Goal: Transaction & Acquisition: Book appointment/travel/reservation

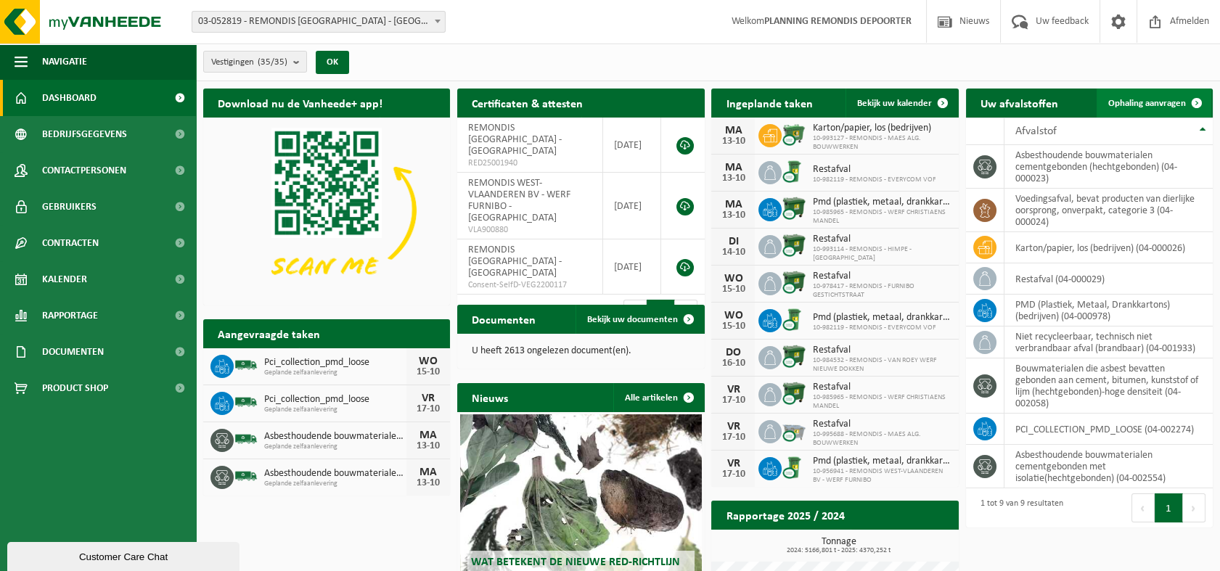
click at [1135, 102] on span "Ophaling aanvragen" at bounding box center [1148, 103] width 78 height 9
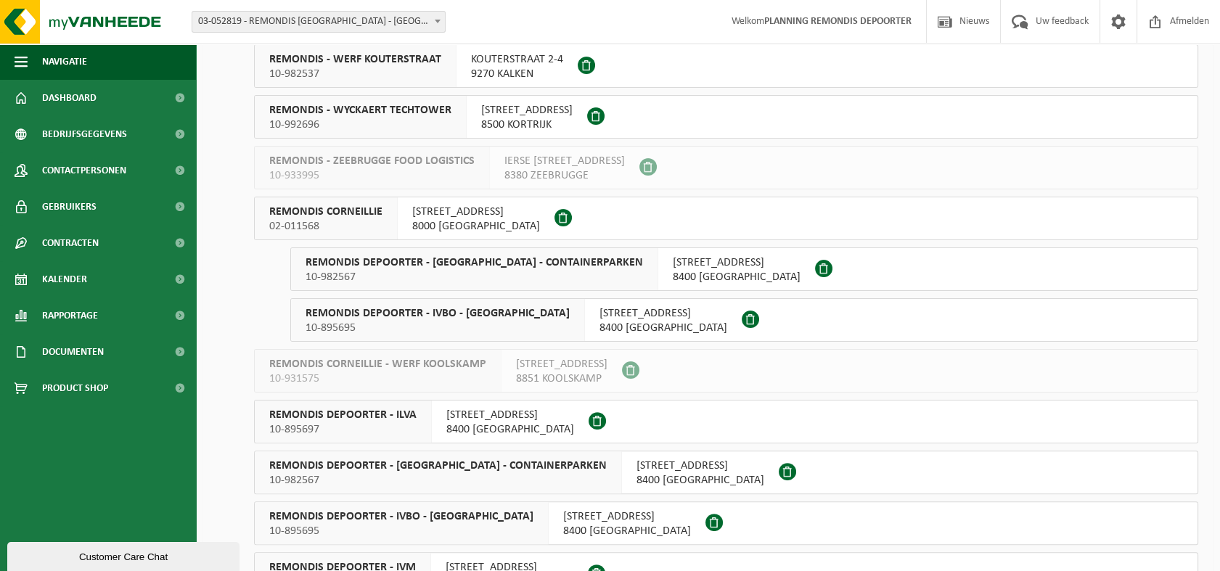
scroll to position [968, 0]
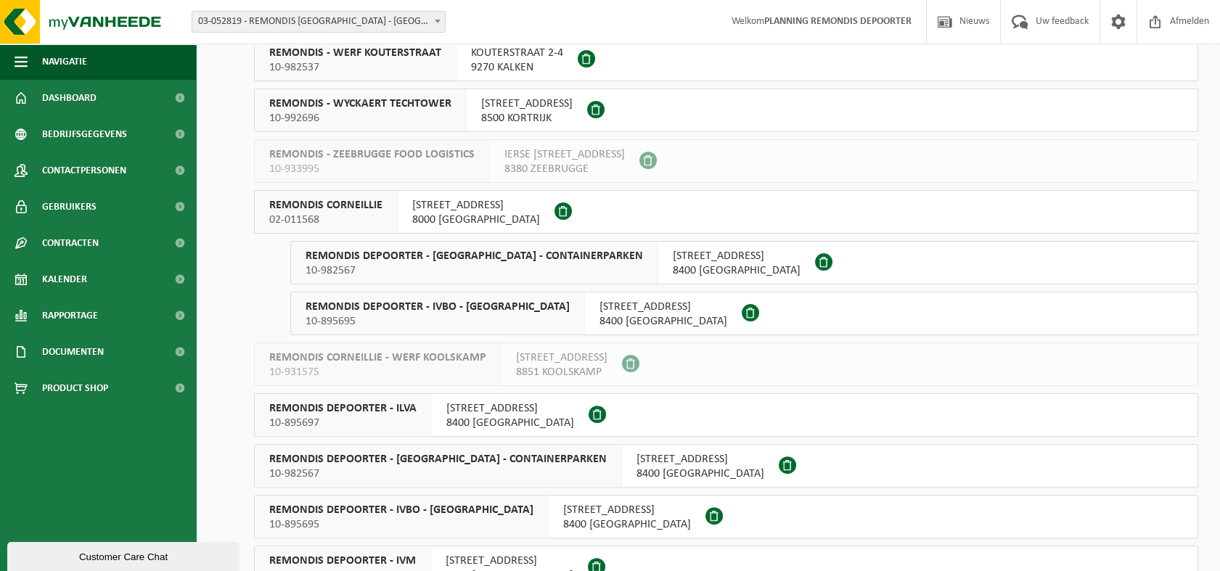
click at [494, 307] on span "REMONDIS DEPOORTER - IVBO - HUIS-AAN-HUIS" at bounding box center [438, 307] width 264 height 15
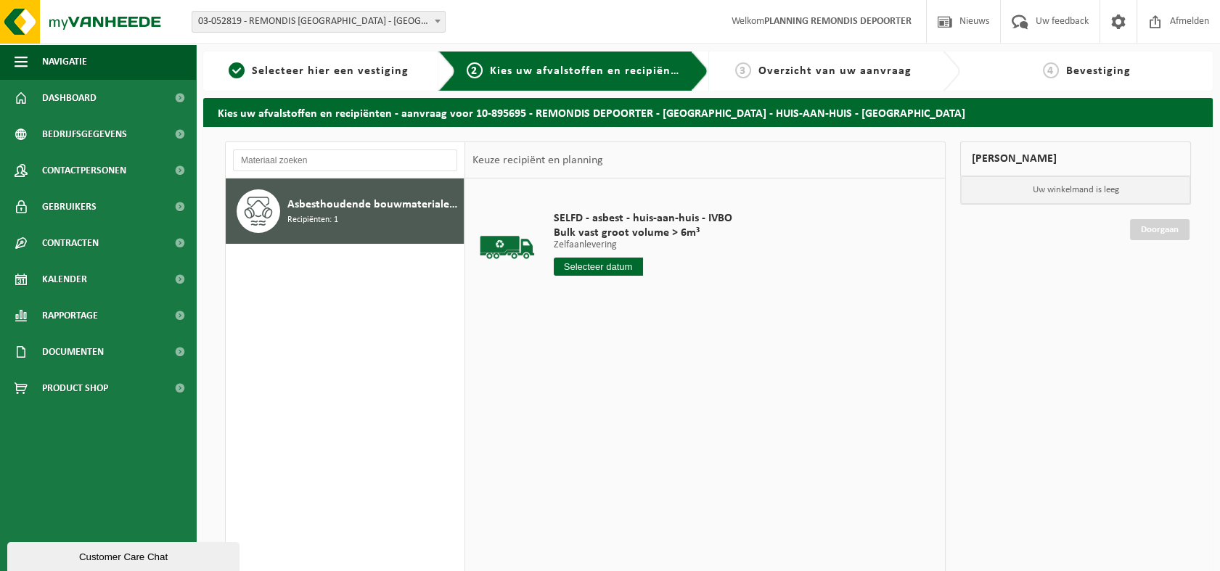
click at [588, 266] on input "text" at bounding box center [598, 267] width 89 height 18
click at [572, 396] on div "13" at bounding box center [566, 395] width 25 height 23
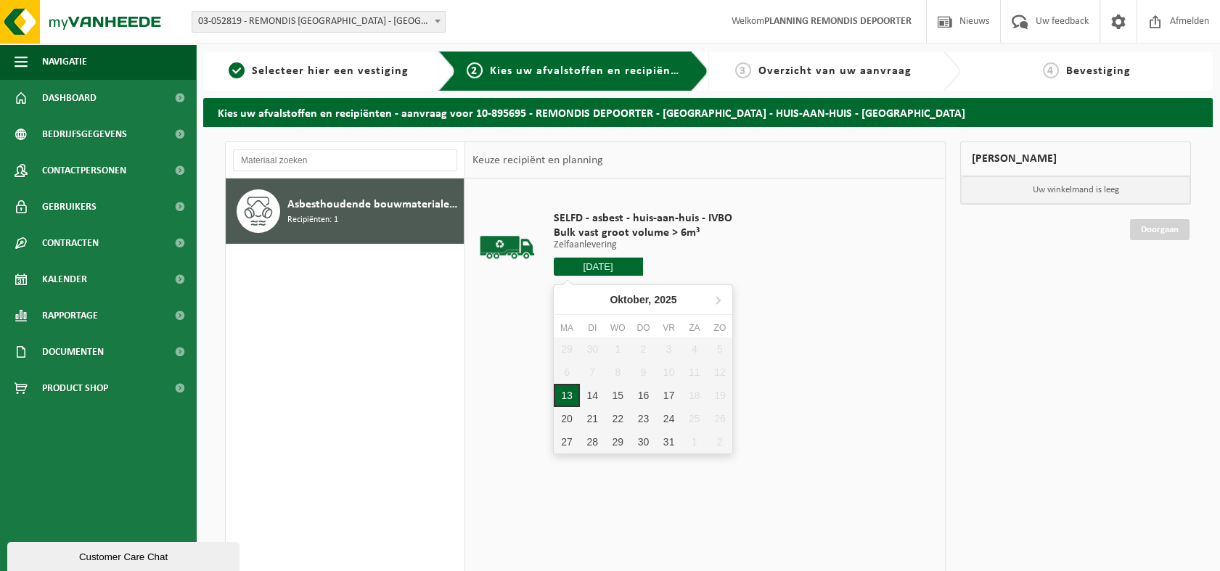
type input "Van [DATE]"
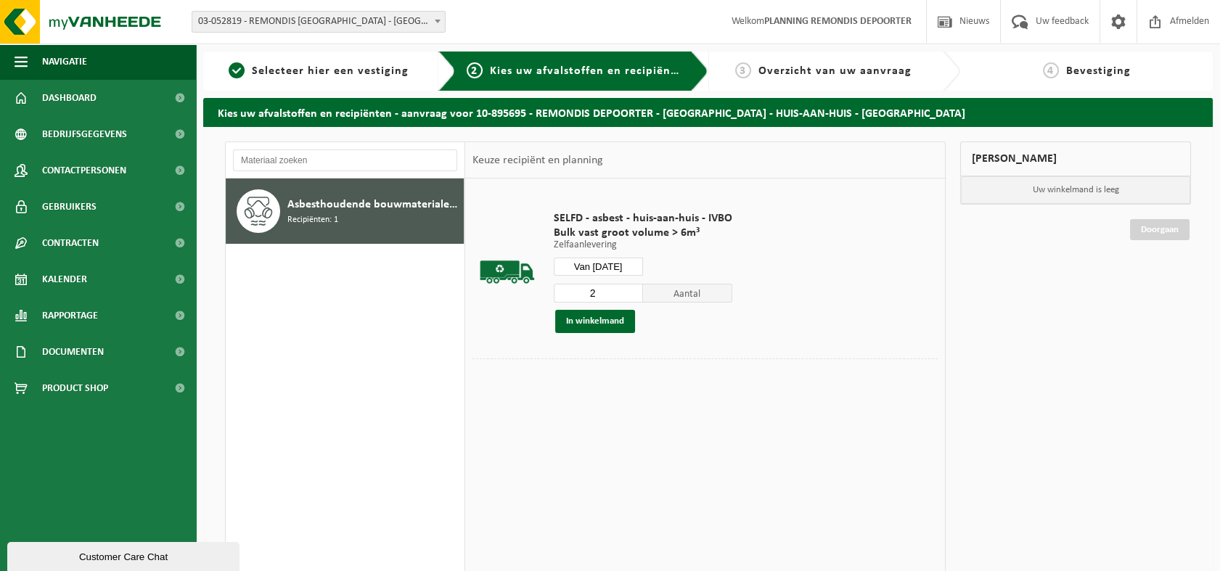
type input "2"
click at [629, 287] on input "2" at bounding box center [598, 293] width 89 height 19
click at [609, 319] on button "In winkelmand" at bounding box center [595, 321] width 80 height 23
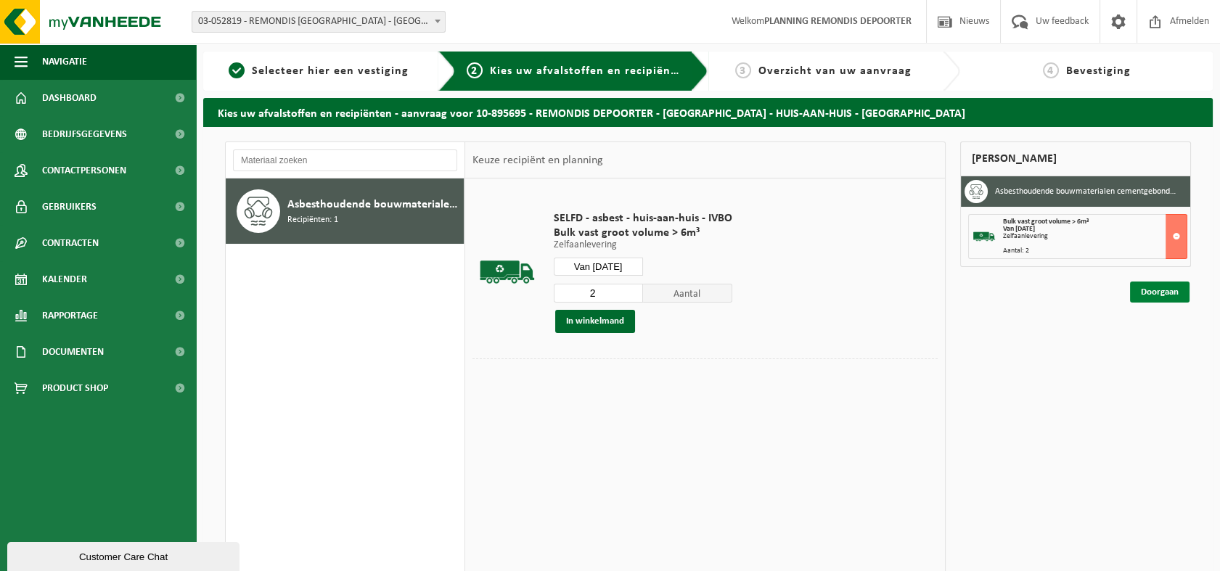
click at [1159, 292] on link "Doorgaan" at bounding box center [1160, 292] width 60 height 21
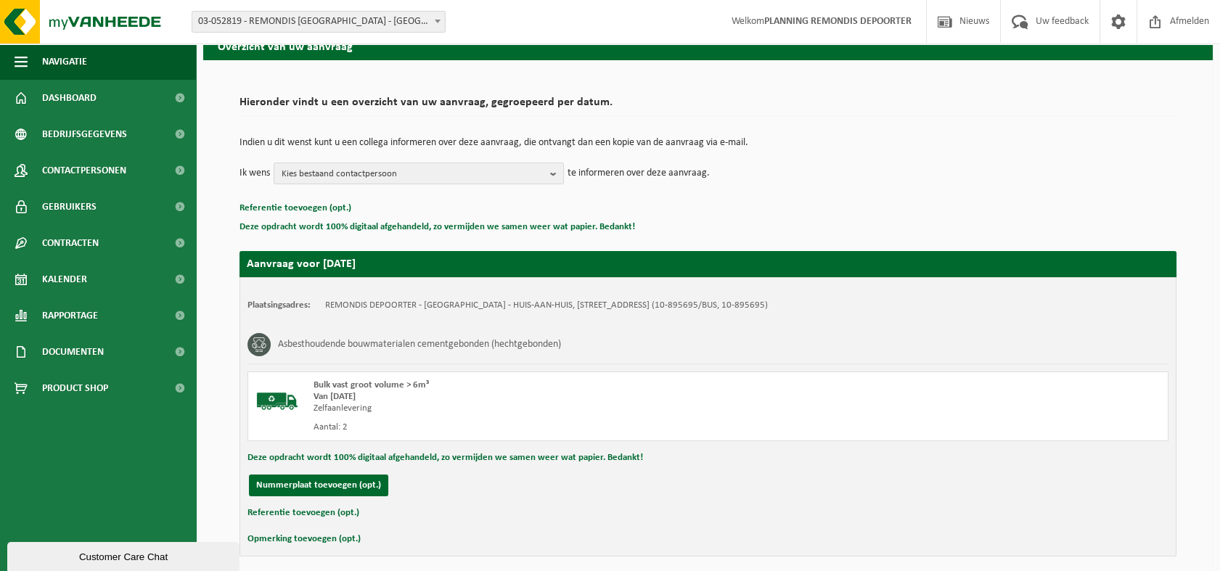
scroll to position [125, 0]
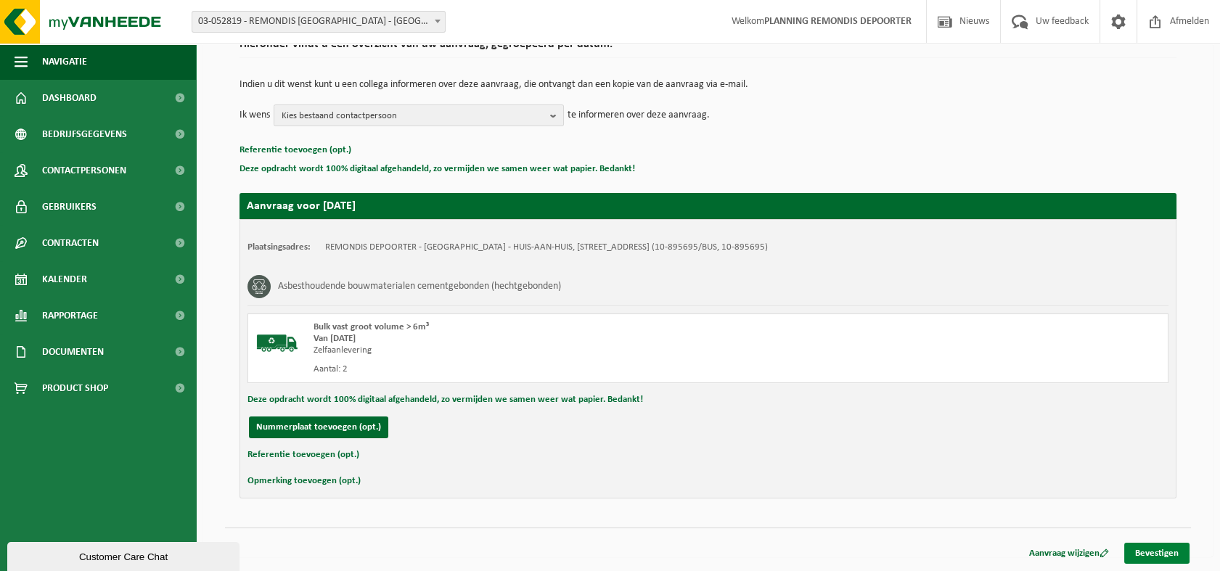
click at [1160, 548] on link "Bevestigen" at bounding box center [1157, 553] width 65 height 21
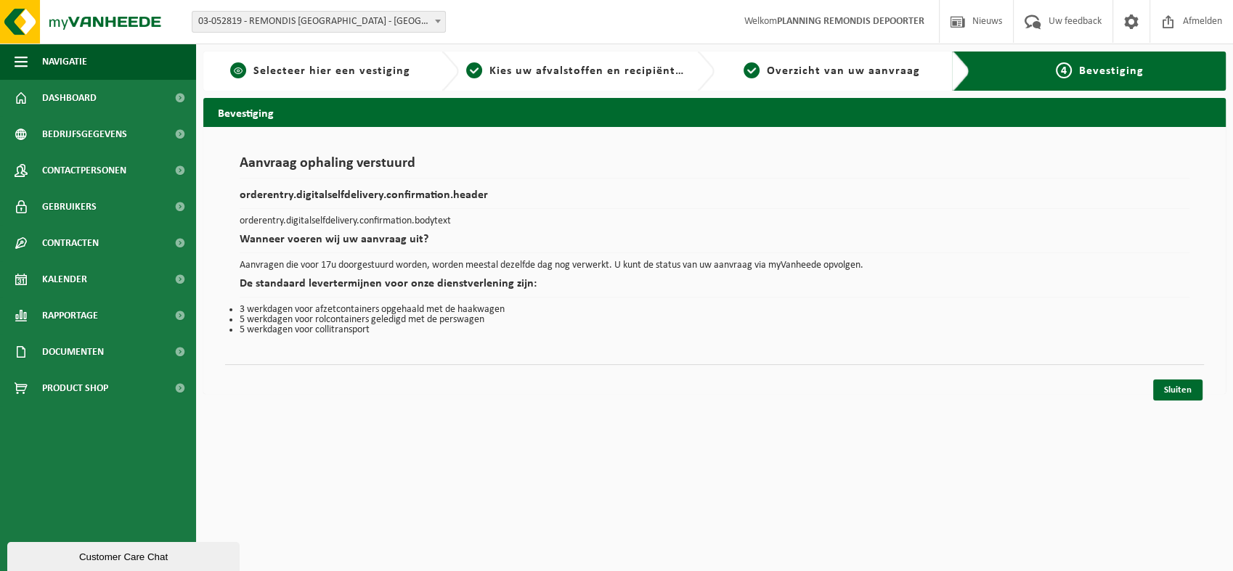
click at [332, 75] on span "Selecteer hier een vestiging" at bounding box center [331, 71] width 157 height 12
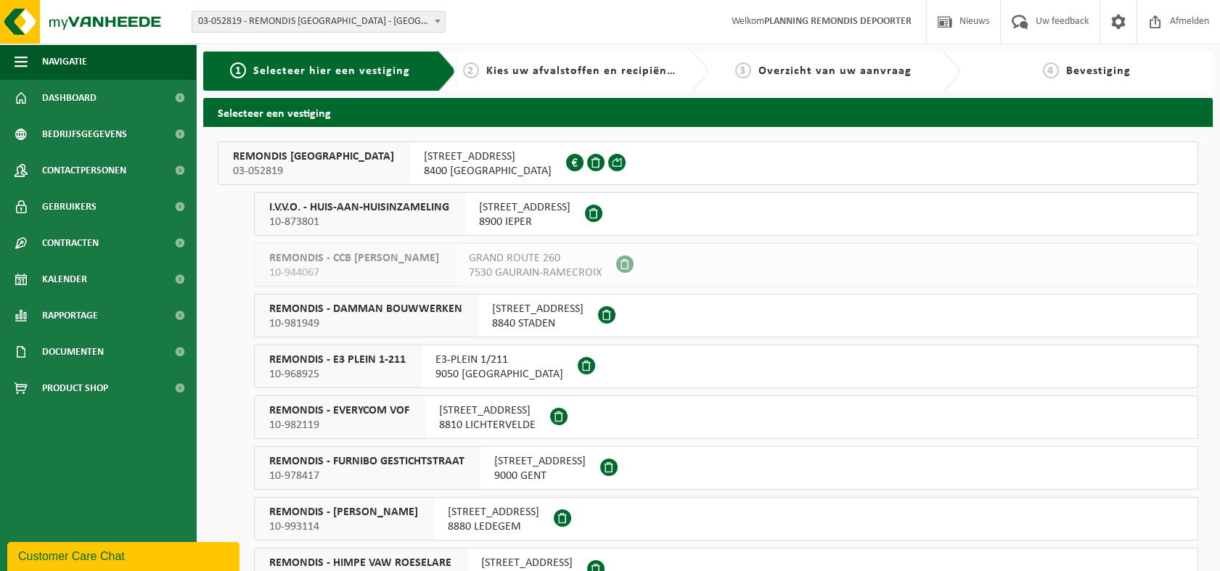
click at [521, 206] on span "[STREET_ADDRESS]" at bounding box center [524, 207] width 91 height 15
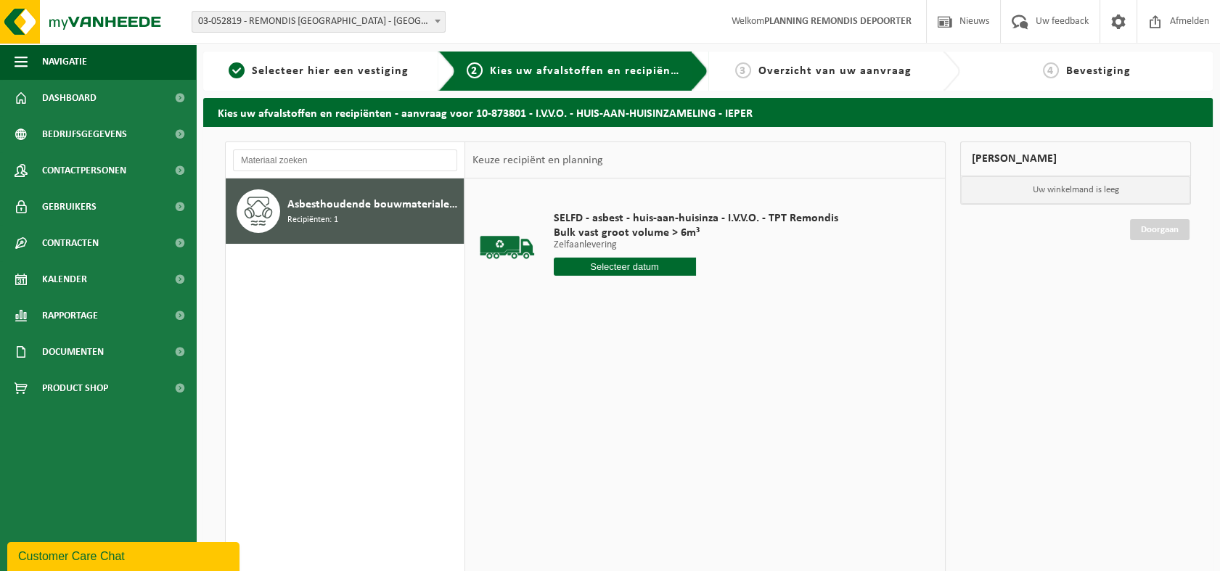
click at [639, 261] on input "text" at bounding box center [625, 267] width 142 height 18
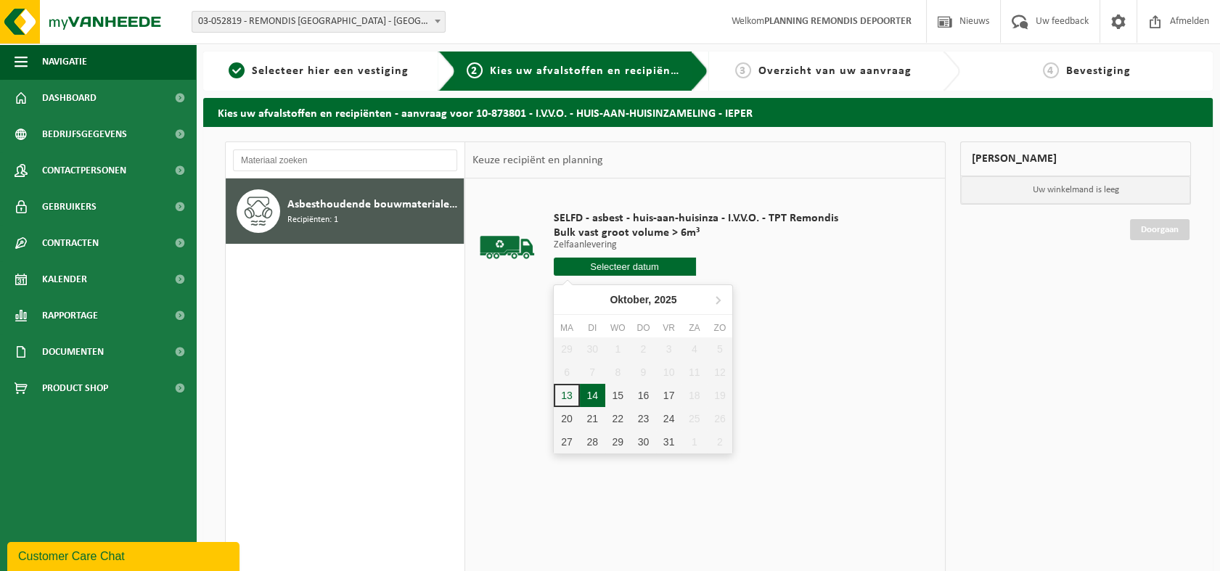
click at [596, 394] on div "14" at bounding box center [592, 395] width 25 height 23
type input "Van 2025-10-14"
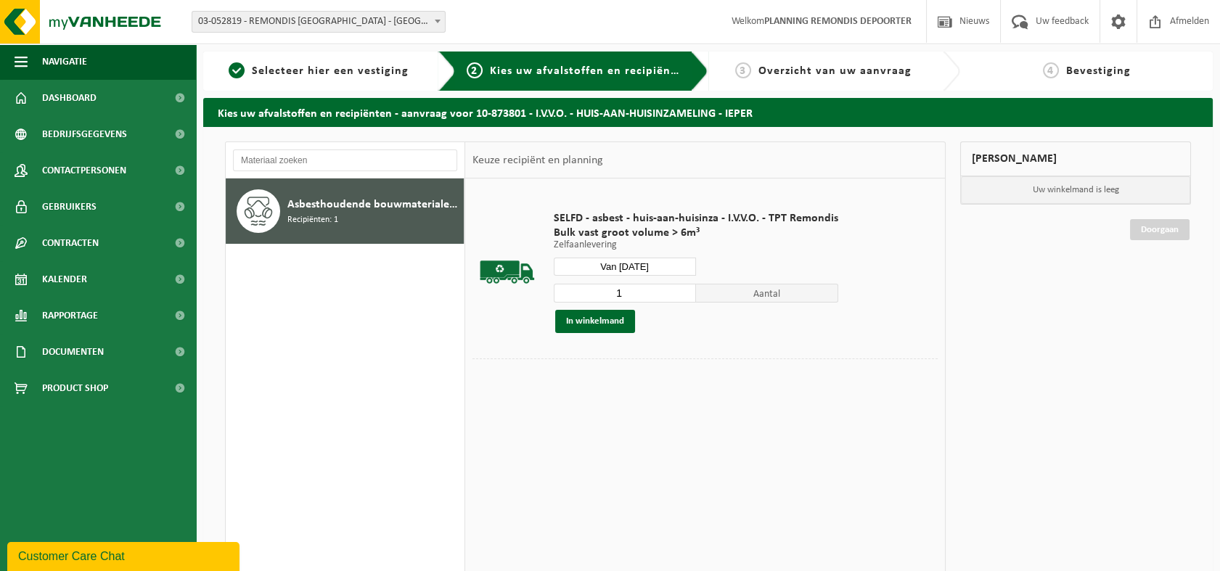
click at [645, 294] on input "1" at bounding box center [625, 293] width 142 height 19
type input "2"
click at [684, 289] on input "2" at bounding box center [625, 293] width 142 height 19
click at [605, 321] on button "In winkelmand" at bounding box center [595, 321] width 80 height 23
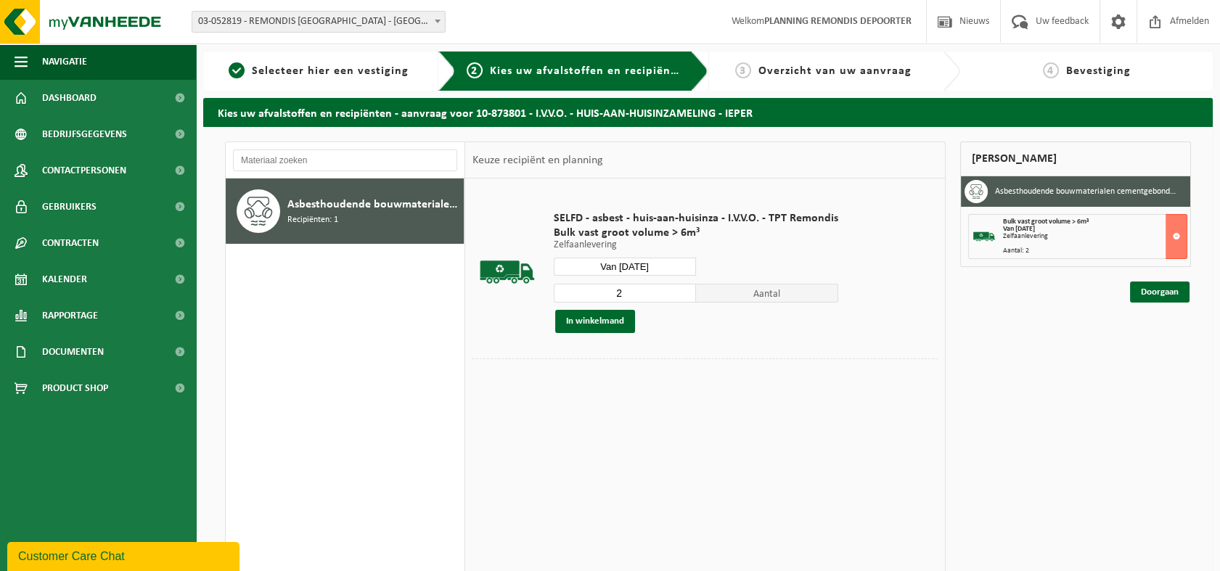
click at [1184, 367] on div "Mijn winkelmand Asbesthoudende bouwmaterialen cementgebonden (hechtgebonden) Bu…" at bounding box center [1075, 396] width 245 height 509
click at [1165, 290] on link "Doorgaan" at bounding box center [1160, 292] width 60 height 21
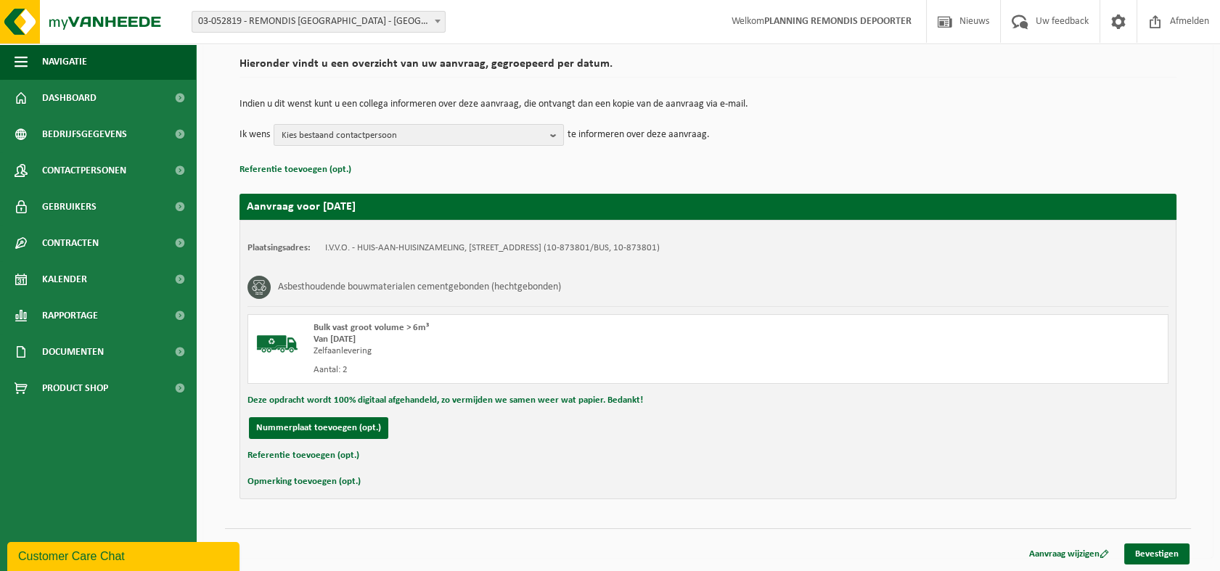
scroll to position [106, 0]
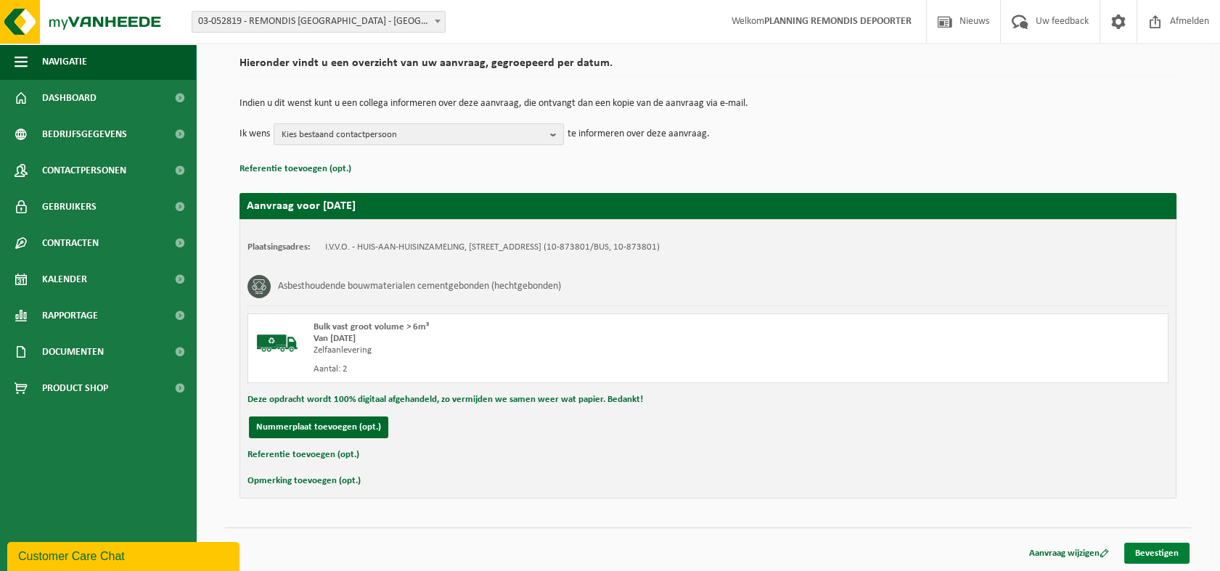
click at [1147, 552] on link "Bevestigen" at bounding box center [1157, 553] width 65 height 21
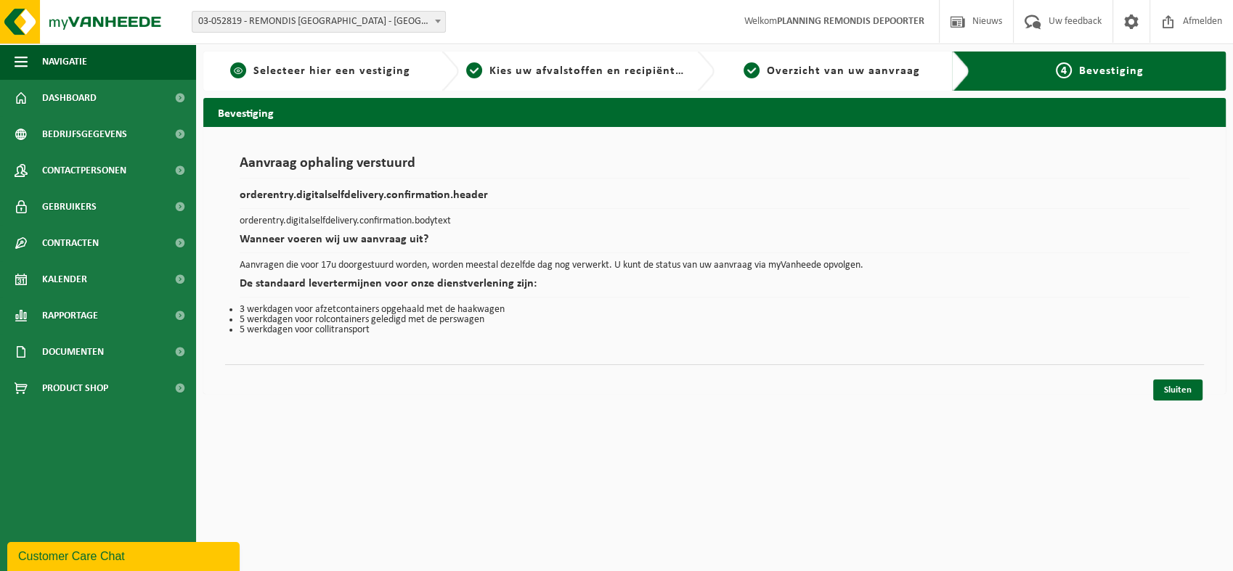
click at [325, 71] on span "Selecteer hier een vestiging" at bounding box center [331, 71] width 157 height 12
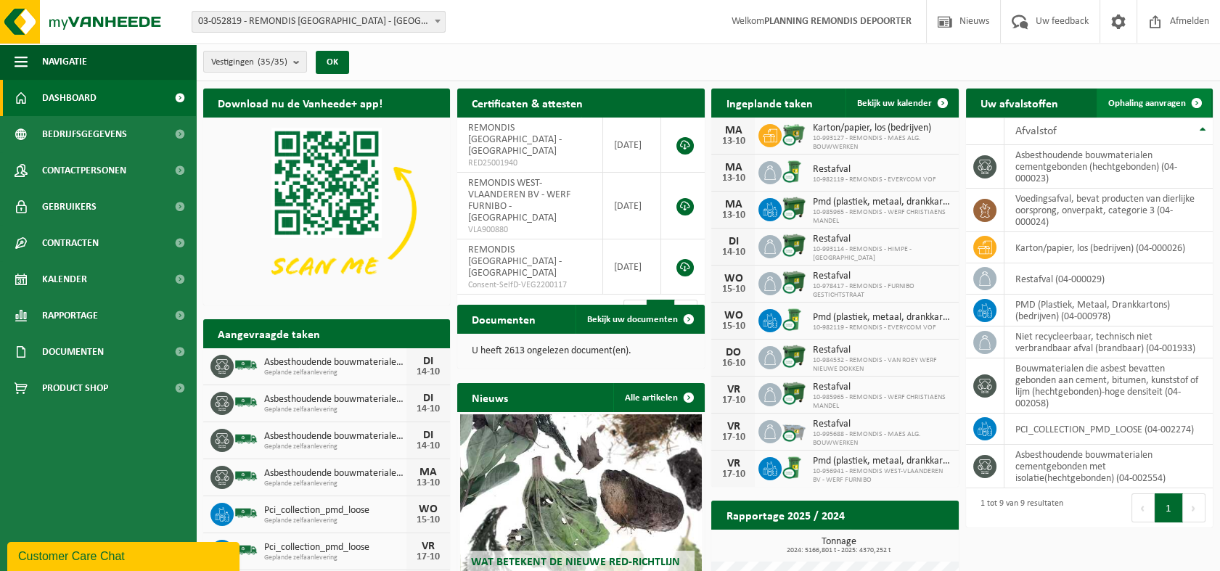
click at [1156, 101] on span "Ophaling aanvragen" at bounding box center [1148, 103] width 78 height 9
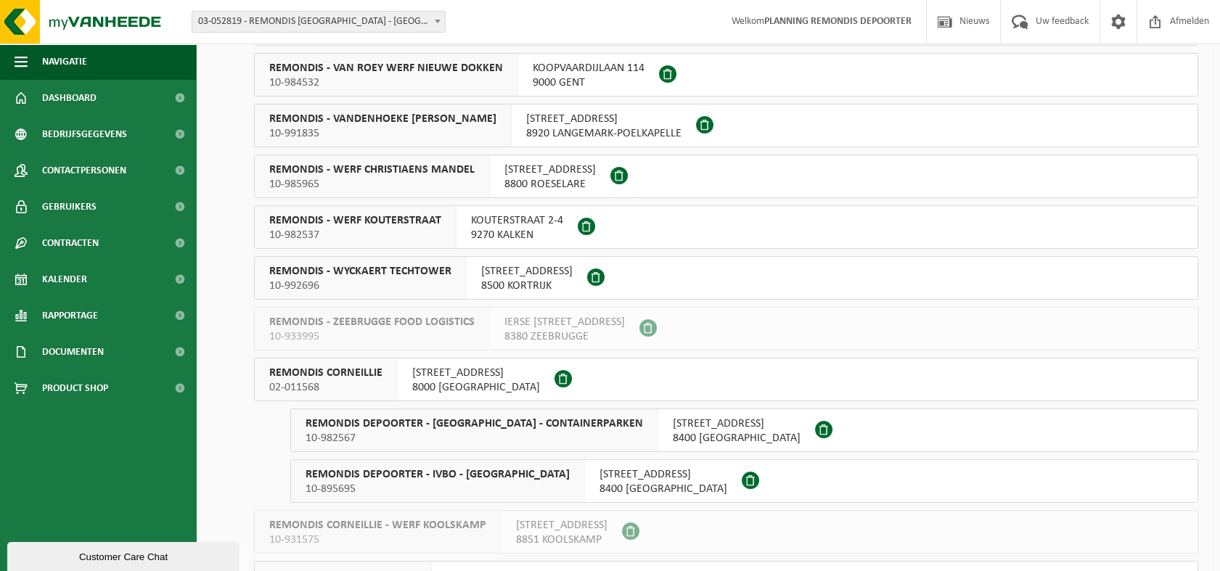
scroll to position [807, 0]
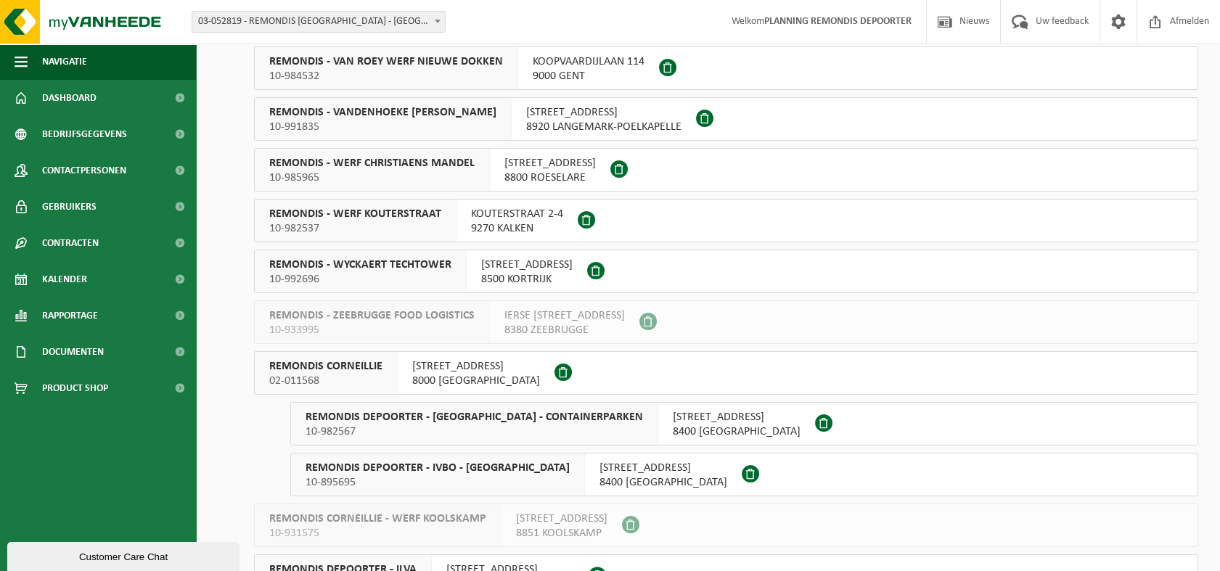
click at [492, 476] on span "10-895695" at bounding box center [438, 483] width 264 height 15
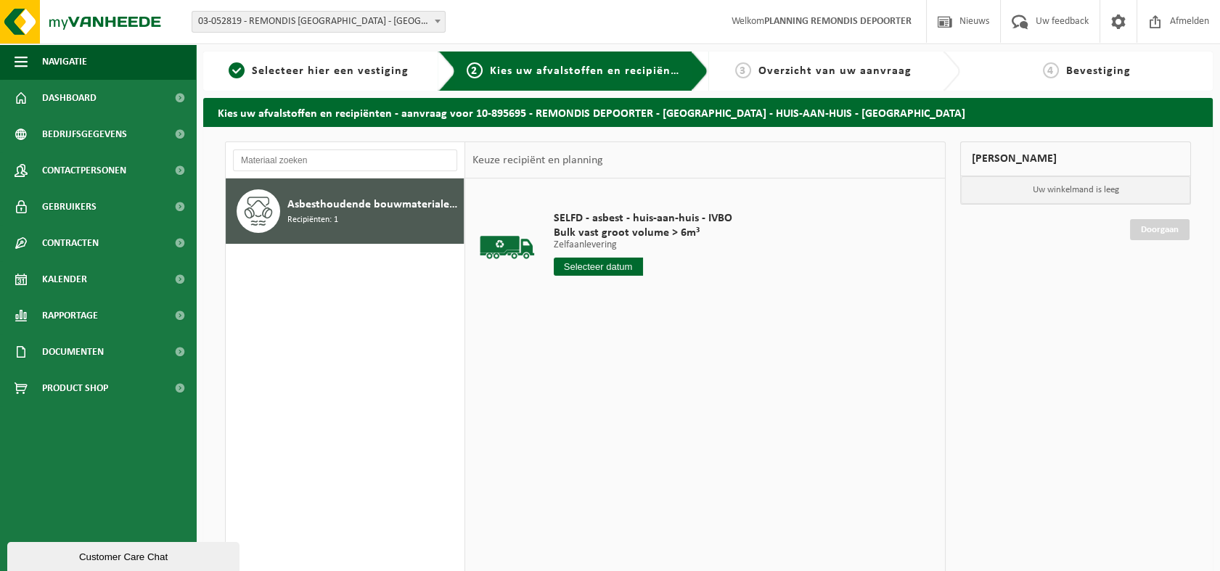
click at [618, 269] on input "text" at bounding box center [598, 267] width 89 height 18
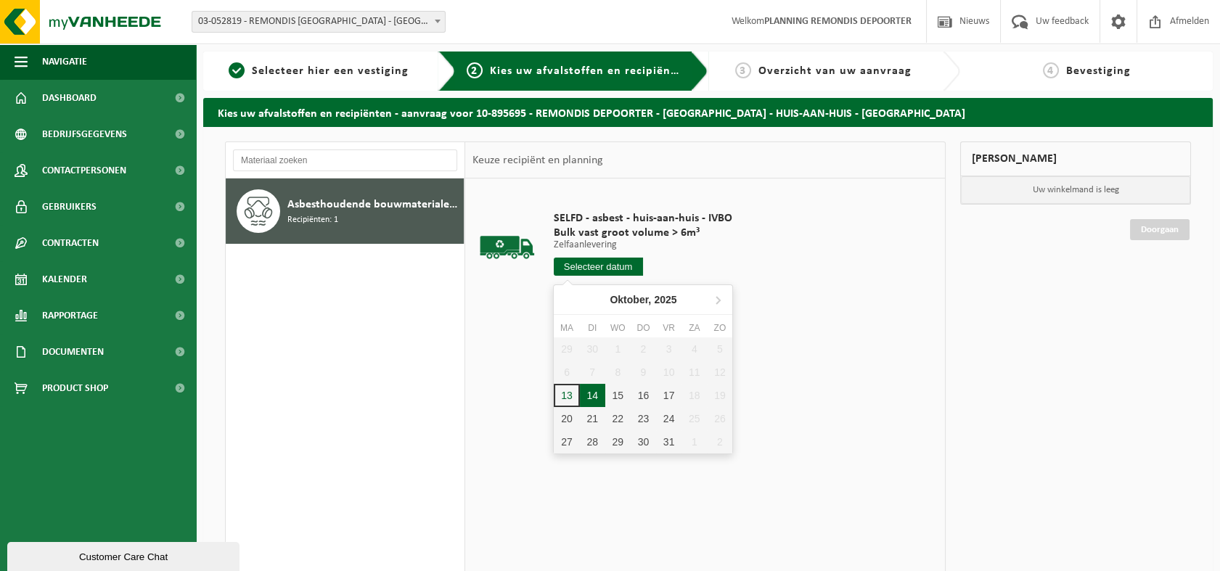
click at [596, 393] on div "14" at bounding box center [592, 395] width 25 height 23
type input "Van 2025-10-14"
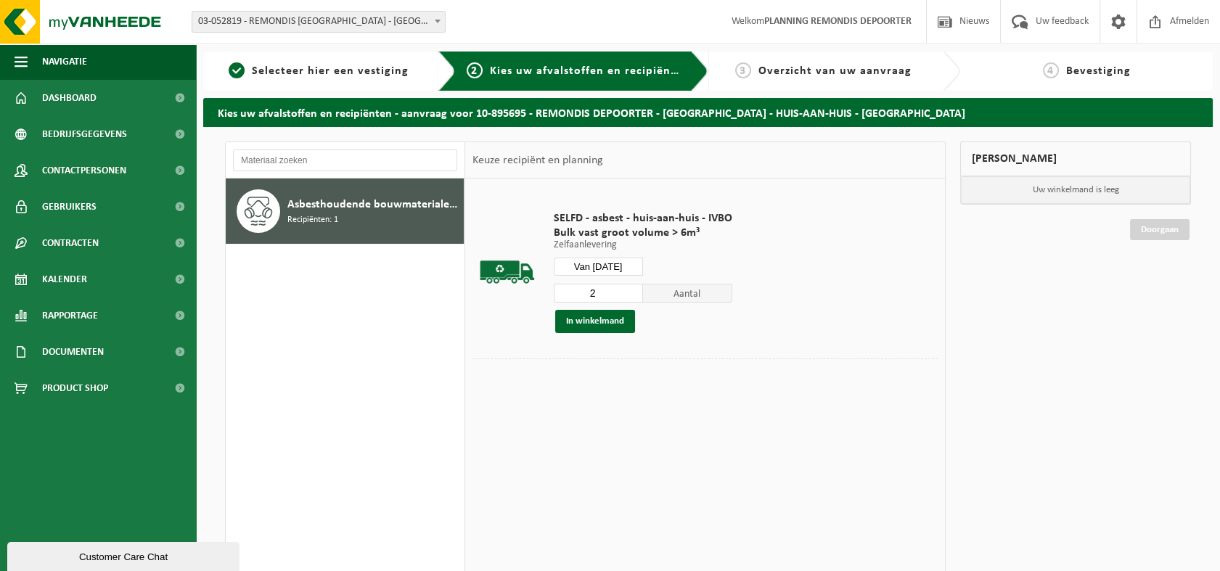
type input "2"
click at [632, 287] on input "2" at bounding box center [598, 293] width 89 height 19
click at [606, 322] on button "In winkelmand" at bounding box center [595, 321] width 80 height 23
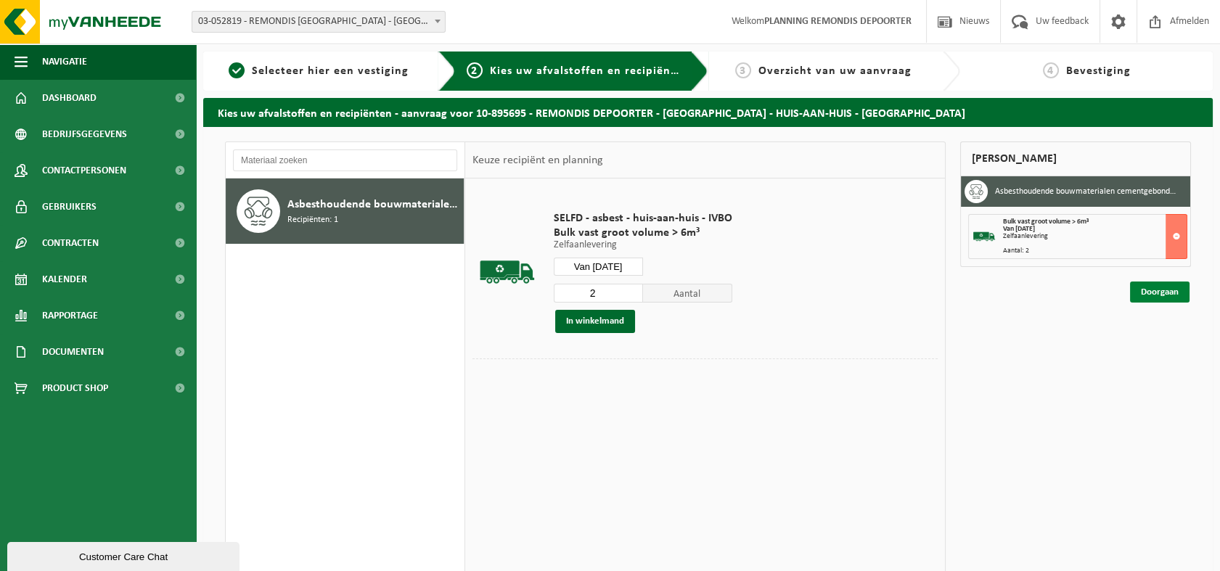
click at [1162, 293] on link "Doorgaan" at bounding box center [1160, 292] width 60 height 21
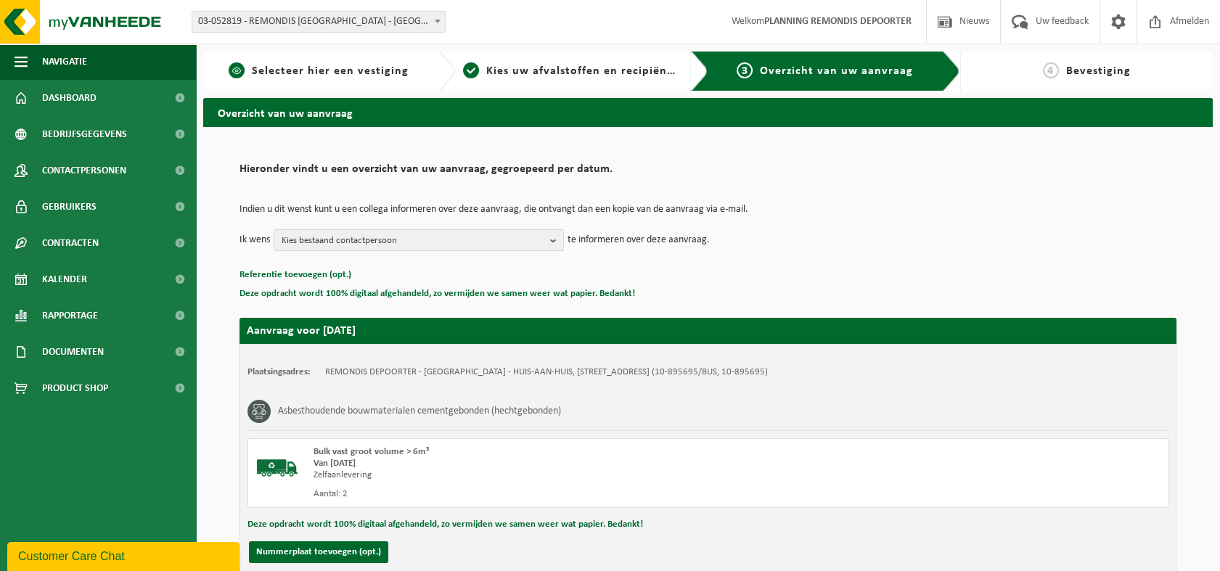
click at [359, 73] on span "Selecteer hier een vestiging" at bounding box center [330, 71] width 157 height 12
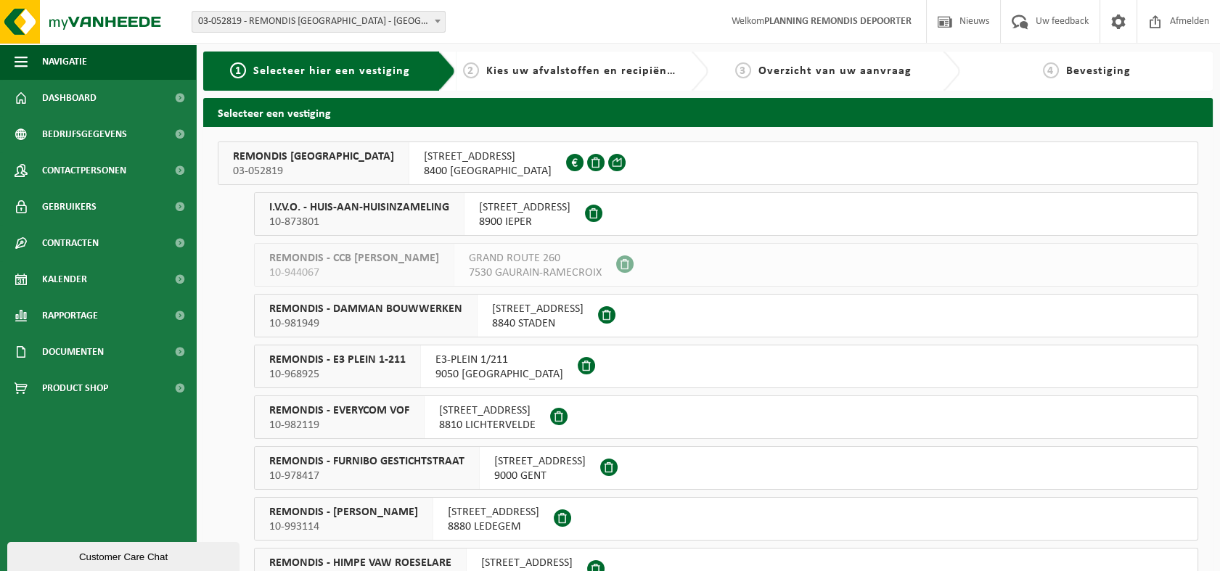
click at [370, 214] on span "I.V.V.O. - HUIS-AAN-HUISINZAMELING" at bounding box center [359, 207] width 180 height 15
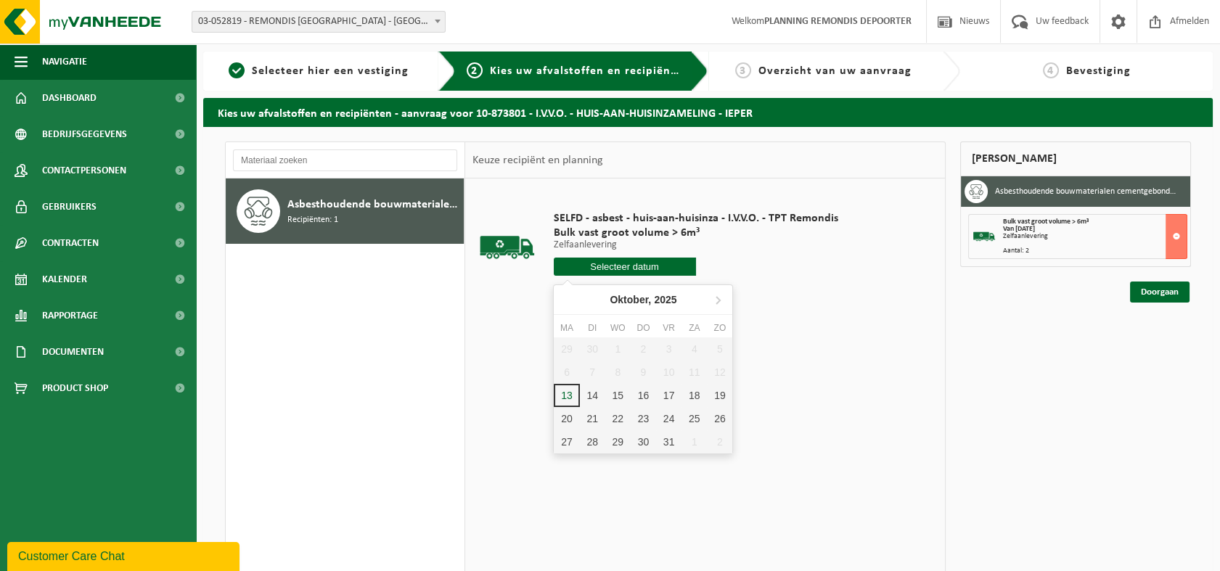
click at [648, 269] on input "text" at bounding box center [625, 267] width 142 height 18
click at [596, 397] on div "14" at bounding box center [592, 395] width 25 height 23
type input "Van [DATE]"
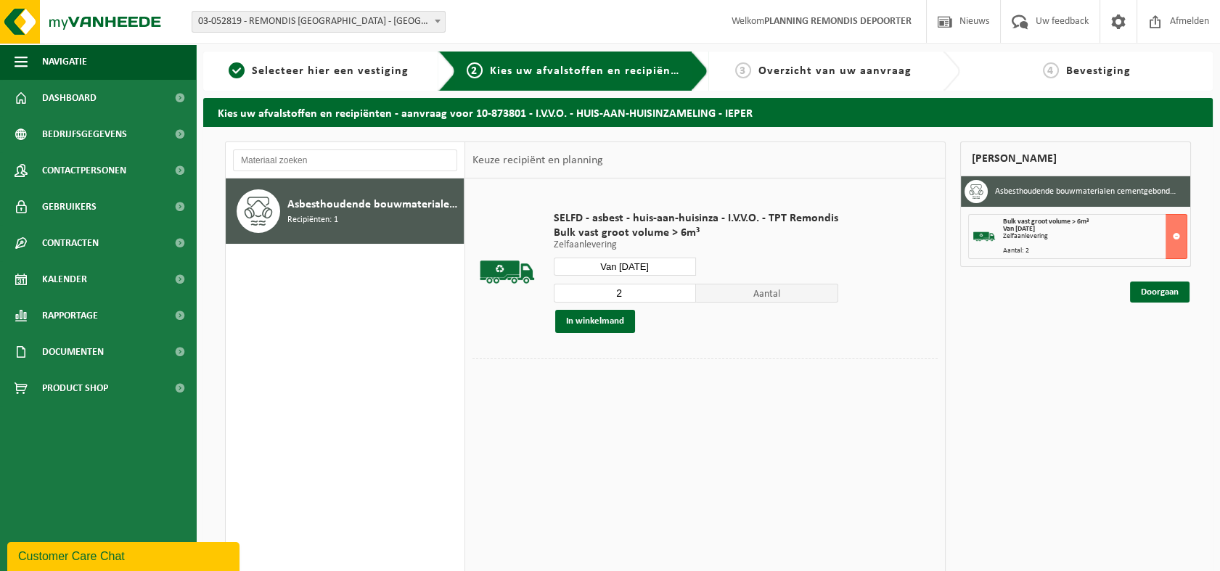
type input "2"
click at [682, 290] on input "2" at bounding box center [625, 293] width 142 height 19
click at [614, 322] on button "In winkelmand" at bounding box center [595, 321] width 80 height 23
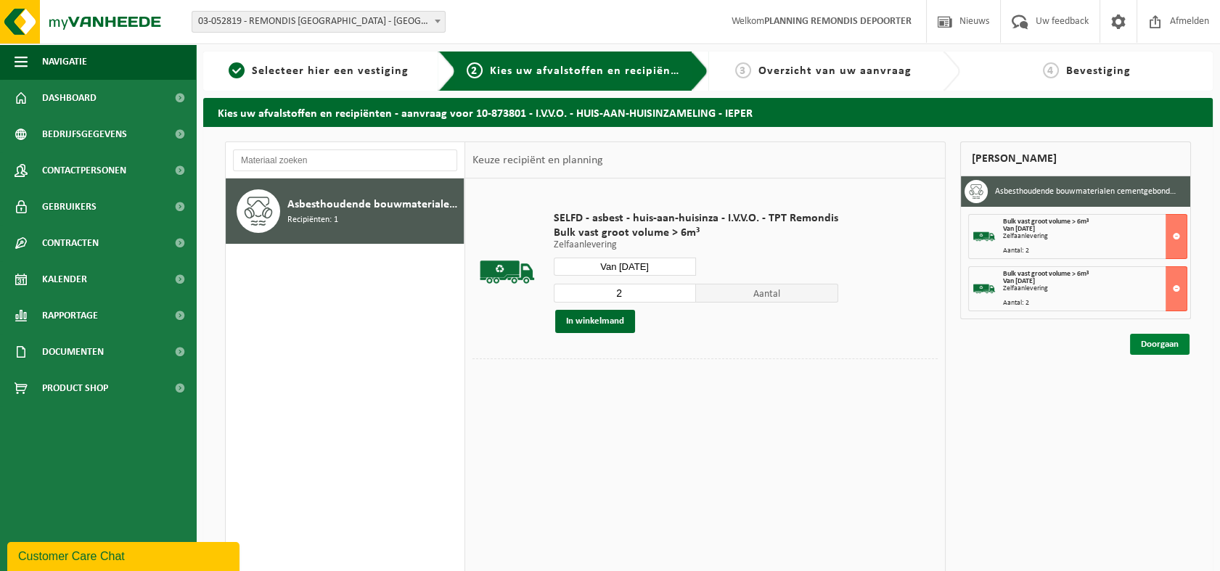
click at [1147, 343] on link "Doorgaan" at bounding box center [1160, 344] width 60 height 21
